Goal: Transaction & Acquisition: Purchase product/service

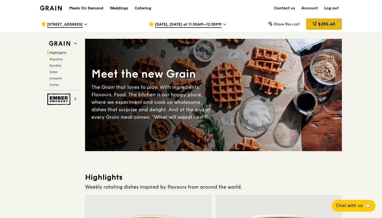
click at [326, 22] on span "$285.40" at bounding box center [326, 23] width 17 height 5
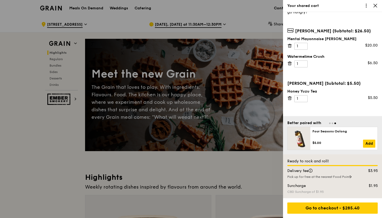
scroll to position [24, 0]
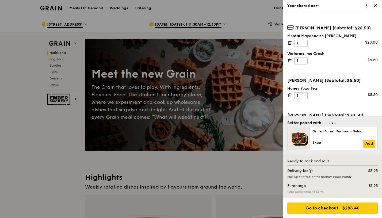
drag, startPoint x: 350, startPoint y: 37, endPoint x: 288, endPoint y: 36, distance: 62.6
click at [288, 36] on div "Mentai Mayonnaise [PERSON_NAME]" at bounding box center [332, 35] width 90 height 5
copy div "Mentai Mayonnaise [PERSON_NAME]"
drag, startPoint x: 325, startPoint y: 54, endPoint x: 288, endPoint y: 54, distance: 36.9
click at [288, 54] on div "Watermelime Crush" at bounding box center [332, 53] width 90 height 5
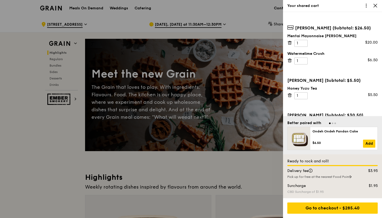
copy div "Watermelime Crush"
drag, startPoint x: 320, startPoint y: 89, endPoint x: 288, endPoint y: 89, distance: 32.9
click at [288, 89] on div "Honey Yuzu Tea" at bounding box center [332, 88] width 90 height 5
copy div "Honey Yuzu Tea"
click at [381, 38] on div "Your order (Subtotal: $0.00) Your cart is empty. Add some meals so you don't go…" at bounding box center [332, 64] width 99 height 104
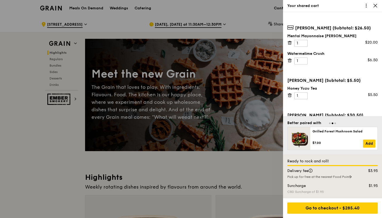
click at [260, 16] on div at bounding box center [191, 109] width 382 height 218
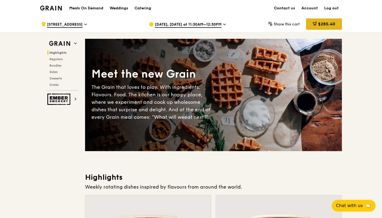
click at [319, 24] on span "$285.40" at bounding box center [326, 23] width 17 height 5
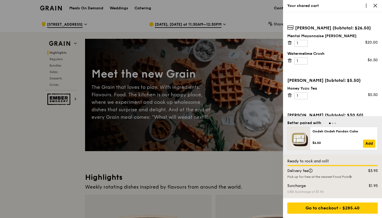
drag, startPoint x: 380, startPoint y: 36, endPoint x: 380, endPoint y: 42, distance: 6.4
click at [380, 42] on div "Your order (Subtotal: $0.00) Your cart is empty. Add some meals so you don't go…" at bounding box center [332, 64] width 99 height 104
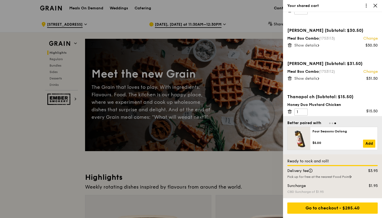
scroll to position [109, 0]
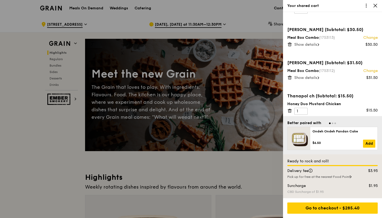
drag, startPoint x: 287, startPoint y: 37, endPoint x: 319, endPoint y: 37, distance: 31.3
click at [319, 37] on div "Meal Box Combo (1753113) Change" at bounding box center [332, 37] width 90 height 5
copy div "Meal Box Combo"
click at [305, 78] on span "Show details" at bounding box center [305, 77] width 23 height 5
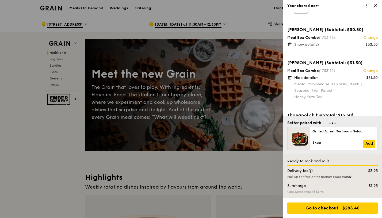
drag, startPoint x: 293, startPoint y: 84, endPoint x: 329, endPoint y: 94, distance: 37.0
click at [329, 94] on div "Meal Box Combo (1753112) Change $31.50 Hide details Mentai Mayonnaise Aburi Sal…" at bounding box center [332, 83] width 90 height 31
copy div "$31.50 Hide details Mentai Mayonnaise Aburi Salmon Seasonal Fruit Parcel Honey …"
click at [320, 77] on span at bounding box center [316, 78] width 5 height 2
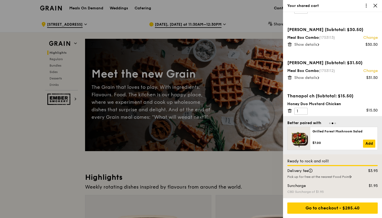
click at [363, 95] on div "Thanapol ch (Subtotal: $15.50)" at bounding box center [332, 96] width 90 height 6
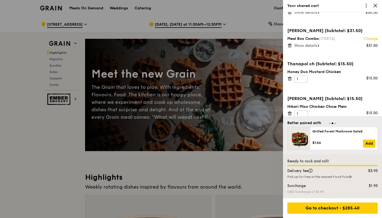
scroll to position [152, 0]
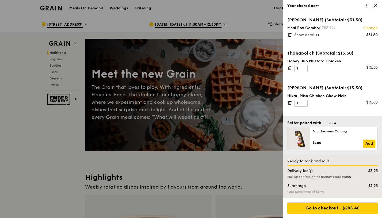
drag, startPoint x: 346, startPoint y: 61, endPoint x: 288, endPoint y: 60, distance: 58.1
click at [288, 60] on div "Honey Duo Mustard Chicken" at bounding box center [332, 61] width 90 height 5
copy div "Honey Duo Mustard Chicken"
drag, startPoint x: 348, startPoint y: 97, endPoint x: 286, endPoint y: 97, distance: 61.8
click at [286, 97] on div "Your order (Subtotal: $0.00) Your cart is empty. Add some meals so you don't go…" at bounding box center [332, 64] width 99 height 104
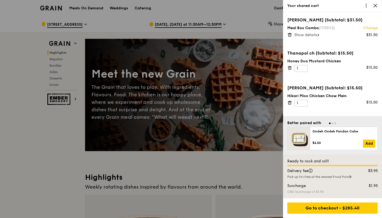
copy div "Hikari Miso Chicken Chow Mein"
click at [352, 89] on div "[PERSON_NAME] (Subtotal: $15.50)" at bounding box center [332, 88] width 90 height 6
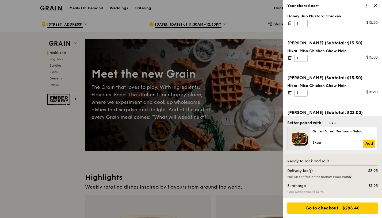
scroll to position [205, 0]
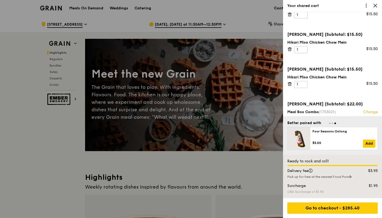
drag, startPoint x: 350, startPoint y: 77, endPoint x: 284, endPoint y: 78, distance: 66.4
click at [284, 78] on div "Your order (Subtotal: $0.00) Your cart is empty. Add some meals so you don't go…" at bounding box center [332, 64] width 99 height 104
copy div "Hikari Miso Chicken Chow Mein"
click at [345, 93] on div "Your order (Subtotal: $0.00) Your cart is empty. Add some meals so you don't go…" at bounding box center [332, 64] width 99 height 104
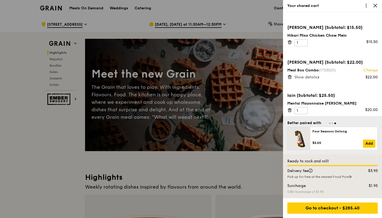
scroll to position [248, 0]
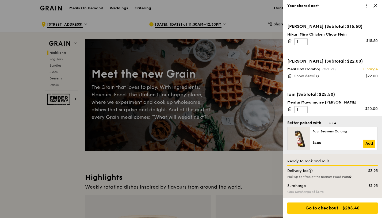
click at [314, 75] on span "Show details" at bounding box center [305, 76] width 23 height 5
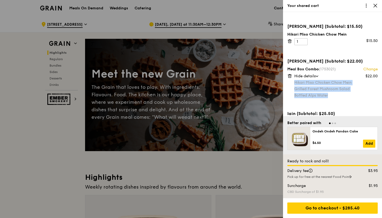
drag, startPoint x: 294, startPoint y: 83, endPoint x: 329, endPoint y: 96, distance: 36.6
click at [329, 96] on div "Hikari Miso Chicken Chow Mein Grilled Forest Mushroom Salad Bottled Alps Water" at bounding box center [335, 89] width 83 height 18
copy div "Hikari Miso Chicken Chow Mein Grilled Forest Mushroom Salad Bottled Alps Water"
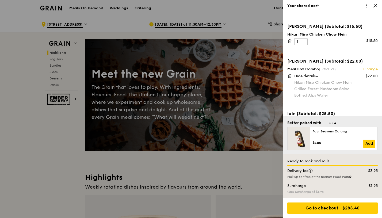
click at [318, 74] on div "Hide details" at bounding box center [335, 76] width 83 height 5
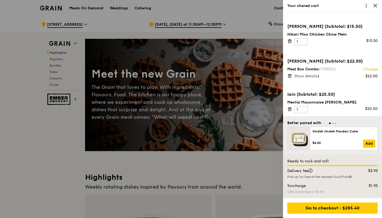
click at [349, 86] on div "Your order (Subtotal: $0.00) Your cart is empty. Add some meals so you don't go…" at bounding box center [332, 64] width 99 height 104
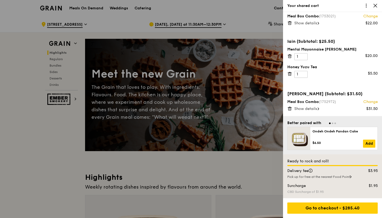
scroll to position [302, 0]
drag, startPoint x: 355, startPoint y: 49, endPoint x: 286, endPoint y: 49, distance: 68.5
click at [286, 49] on div "Your order (Subtotal: $0.00) Your cart is empty. Add some meals so you don't go…" at bounding box center [332, 64] width 99 height 104
copy div "Mentai Mayonnaise [PERSON_NAME]"
drag, startPoint x: 320, startPoint y: 66, endPoint x: 287, endPoint y: 66, distance: 33.2
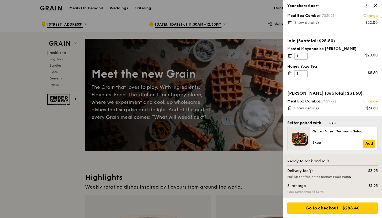
click at [287, 66] on div "Honey Yuzu Tea" at bounding box center [332, 66] width 90 height 5
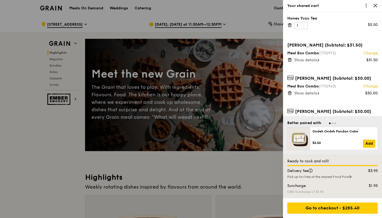
scroll to position [350, 0]
click at [319, 62] on span at bounding box center [318, 60] width 2 height 5
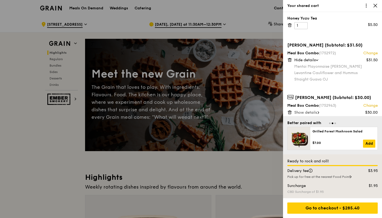
drag, startPoint x: 294, startPoint y: 68, endPoint x: 329, endPoint y: 78, distance: 36.8
click at [329, 78] on div "Meal Box Combo (1752972) Change $31.50 Hide details Mentai Mayonnaise Aburi Sal…" at bounding box center [332, 66] width 90 height 31
click at [329, 78] on div "Straight Guava OJ" at bounding box center [335, 79] width 83 height 5
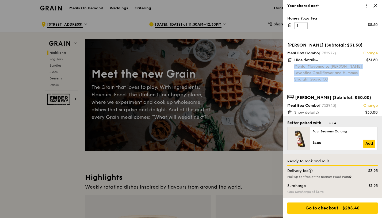
drag, startPoint x: 329, startPoint y: 78, endPoint x: 294, endPoint y: 68, distance: 36.2
click at [294, 68] on div "Mentai Mayonnaise Aburi Salmon Levantine Cauliflower and Hummus Straight Guava …" at bounding box center [335, 73] width 83 height 18
click at [373, 81] on div "Straight Guava OJ" at bounding box center [335, 79] width 83 height 5
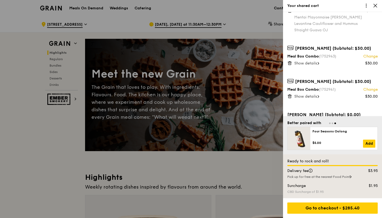
scroll to position [403, 0]
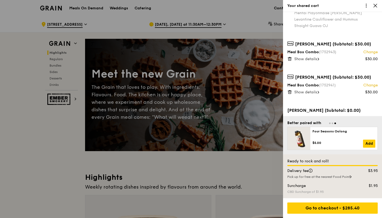
click at [317, 60] on span "Show details" at bounding box center [305, 59] width 23 height 5
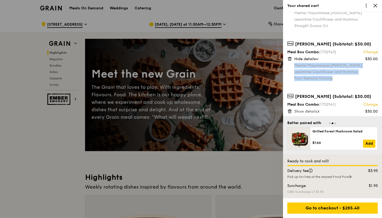
drag, startPoint x: 294, startPoint y: 66, endPoint x: 336, endPoint y: 79, distance: 44.0
click at [336, 79] on div "Mentai Mayonnaise Aburi Salmon Levantine Cauliflower and Hummus Four Seasons Oo…" at bounding box center [335, 72] width 83 height 18
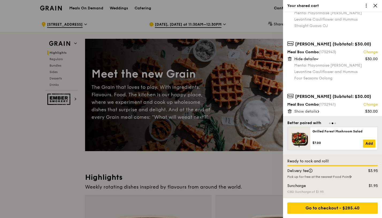
click at [370, 84] on div "Your order (Subtotal: $0.00) Your cart is empty. Add some meals so you don't go…" at bounding box center [332, 64] width 99 height 104
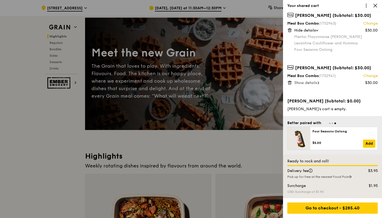
scroll to position [21, 0]
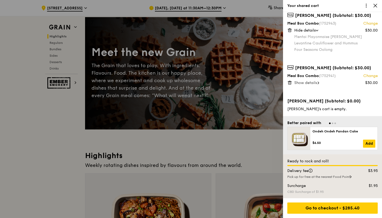
click at [317, 83] on span "Show details" at bounding box center [305, 83] width 23 height 5
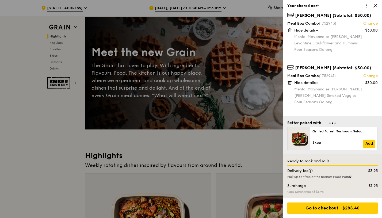
drag, startPoint x: 319, startPoint y: 76, endPoint x: 286, endPoint y: 77, distance: 32.9
click at [286, 77] on div "Your order (Subtotal: $0.00) Your cart is empty. Add some meals so you don't go…" at bounding box center [332, 64] width 99 height 104
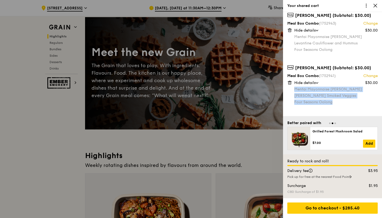
drag, startPoint x: 294, startPoint y: 90, endPoint x: 335, endPoint y: 101, distance: 42.0
click at [335, 101] on div "Mentai Mayonnaise Aburi [PERSON_NAME] Smoked Veggies Four Seasons Oolong" at bounding box center [335, 96] width 83 height 18
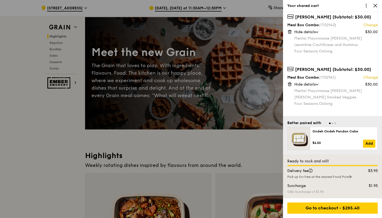
click at [380, 100] on div "Your order (Subtotal: $0.00) Your cart is empty. Add some meals so you don't go…" at bounding box center [332, 64] width 99 height 104
click at [362, 96] on div "[PERSON_NAME] Smoked Veggies" at bounding box center [335, 97] width 83 height 5
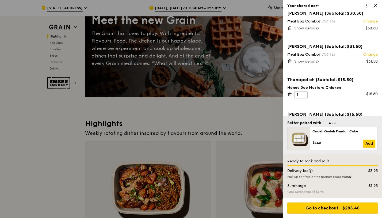
scroll to position [120, 0]
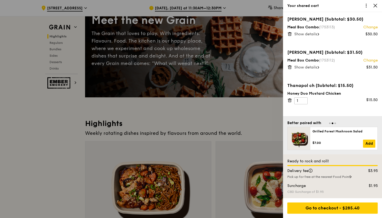
click at [309, 68] on span "Show details" at bounding box center [305, 67] width 23 height 5
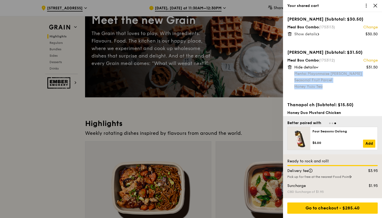
drag, startPoint x: 324, startPoint y: 88, endPoint x: 294, endPoint y: 76, distance: 31.9
click at [294, 76] on div "Mentai Mayonnaise Aburi Salmon Seasonal Fruit Parcel Honey Yuzu Tea" at bounding box center [335, 80] width 83 height 18
